Goal: Information Seeking & Learning: Understand process/instructions

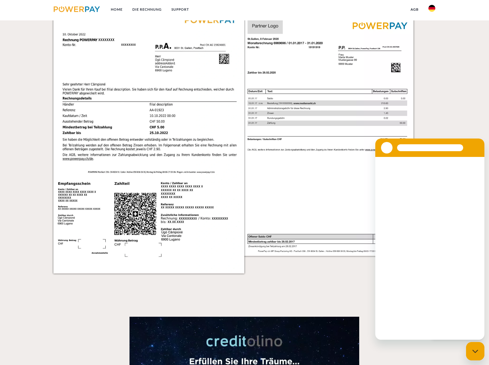
scroll to position [775, 0]
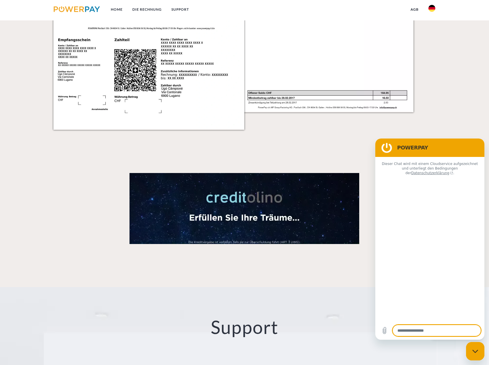
type textarea "*"
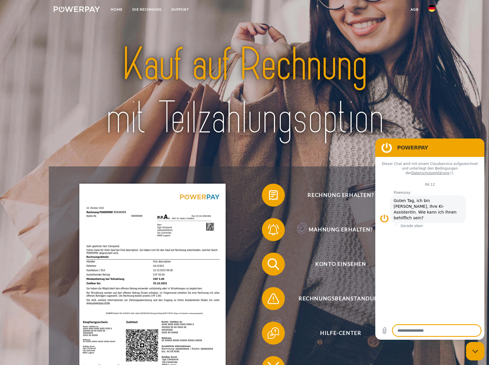
scroll to position [0, 0]
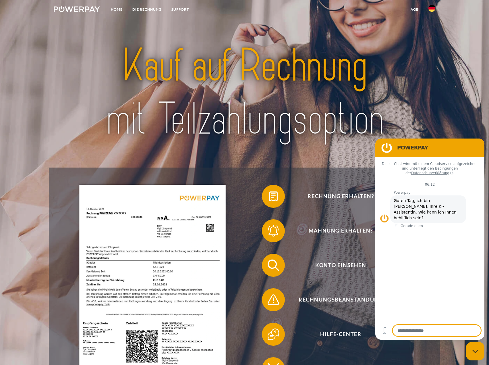
click at [432, 7] on img at bounding box center [431, 8] width 7 height 7
click at [431, 55] on img at bounding box center [431, 56] width 7 height 7
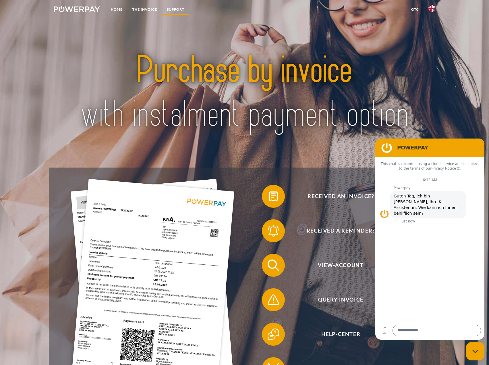
click at [182, 7] on link "Support" at bounding box center [175, 9] width 27 height 10
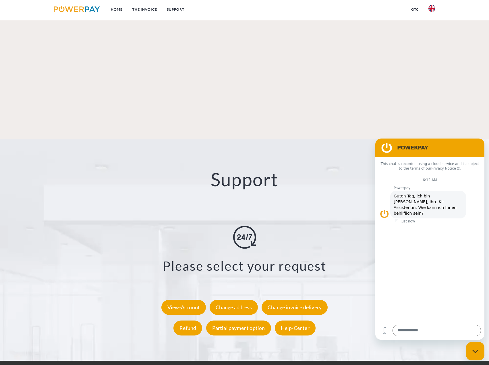
scroll to position [998, 0]
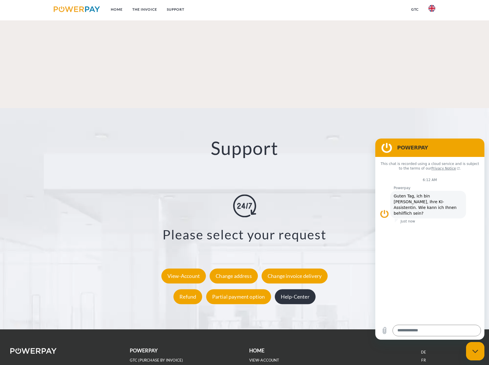
click at [278, 289] on div "Help-Center" at bounding box center [295, 296] width 41 height 15
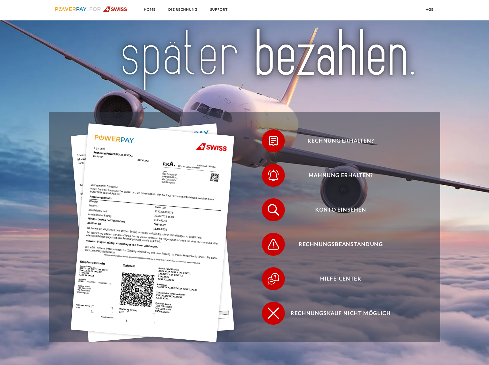
scroll to position [115, 0]
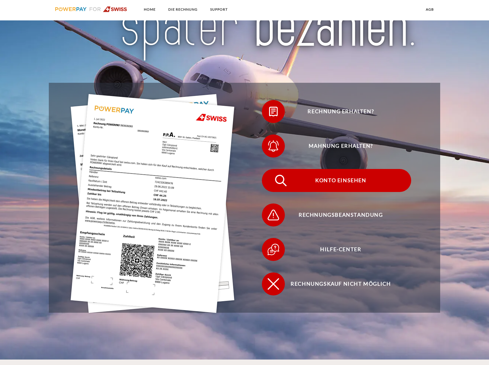
click at [330, 181] on span "Konto einsehen" at bounding box center [340, 180] width 141 height 23
